Goal: Task Accomplishment & Management: Manage account settings

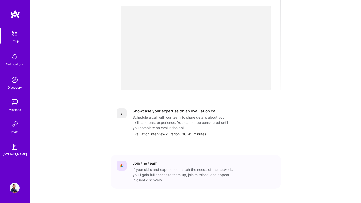
scroll to position [161, 0]
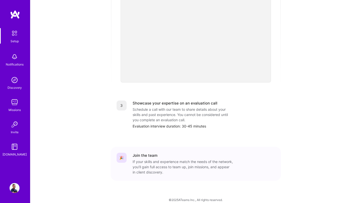
click at [14, 34] on img at bounding box center [14, 33] width 11 height 11
click at [17, 36] on img at bounding box center [14, 33] width 11 height 11
click at [17, 18] on img at bounding box center [15, 14] width 10 height 9
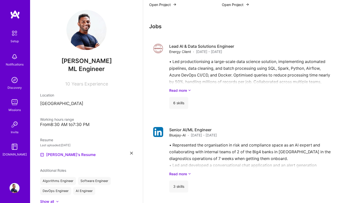
scroll to position [582, 0]
